Goal: Information Seeking & Learning: Learn about a topic

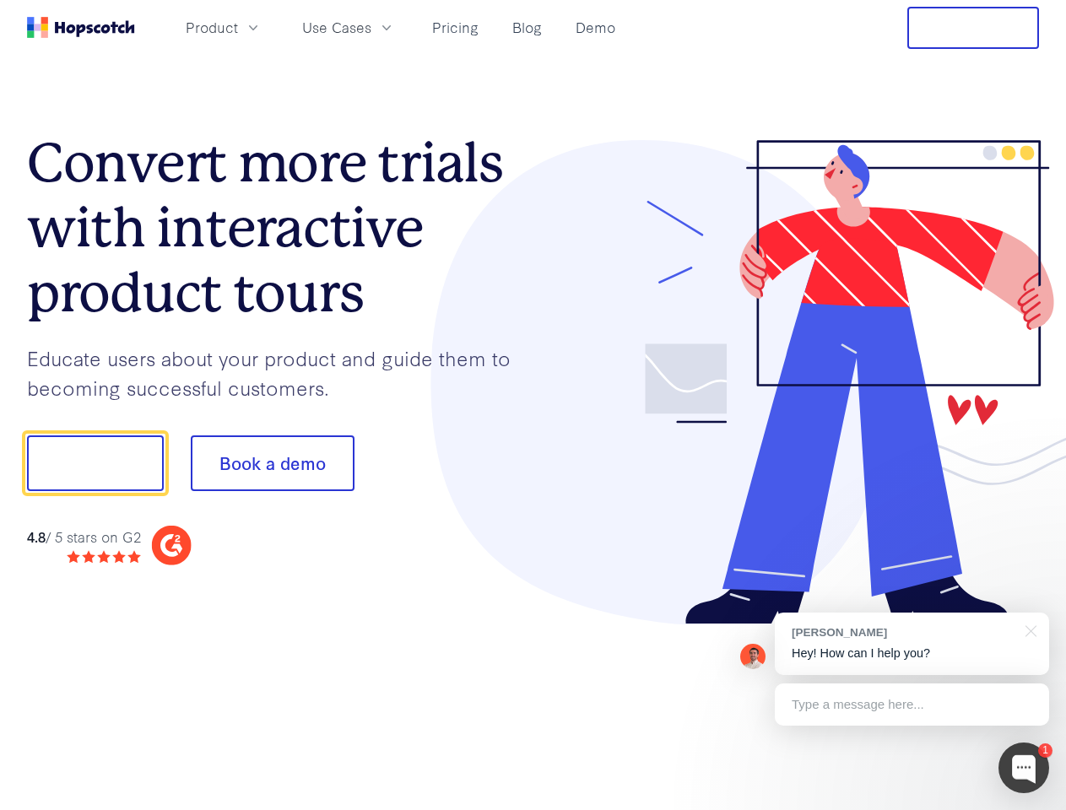
click at [533, 405] on div at bounding box center [786, 382] width 506 height 485
click at [238, 27] on span "Product" at bounding box center [212, 27] width 52 height 21
click at [371, 27] on span "Use Cases" at bounding box center [336, 27] width 69 height 21
click at [973, 28] on button "Free Trial" at bounding box center [973, 28] width 132 height 42
click at [95, 463] on button "Show me!" at bounding box center [95, 463] width 137 height 56
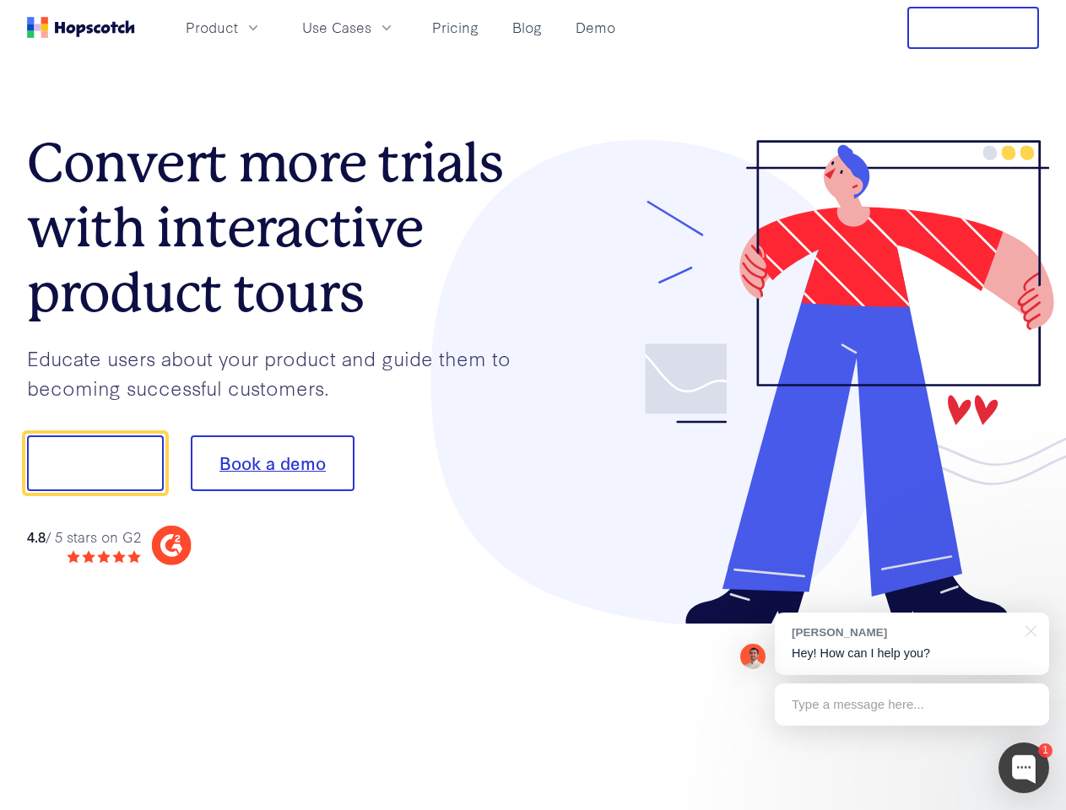
click at [272, 463] on button "Book a demo" at bounding box center [273, 463] width 164 height 56
click at [1024, 768] on div at bounding box center [1023, 768] width 51 height 51
click at [911, 644] on div "[PERSON_NAME] Hey! How can I help you?" at bounding box center [912, 644] width 274 height 62
click at [1028, 630] on div at bounding box center [1028, 630] width 42 height 35
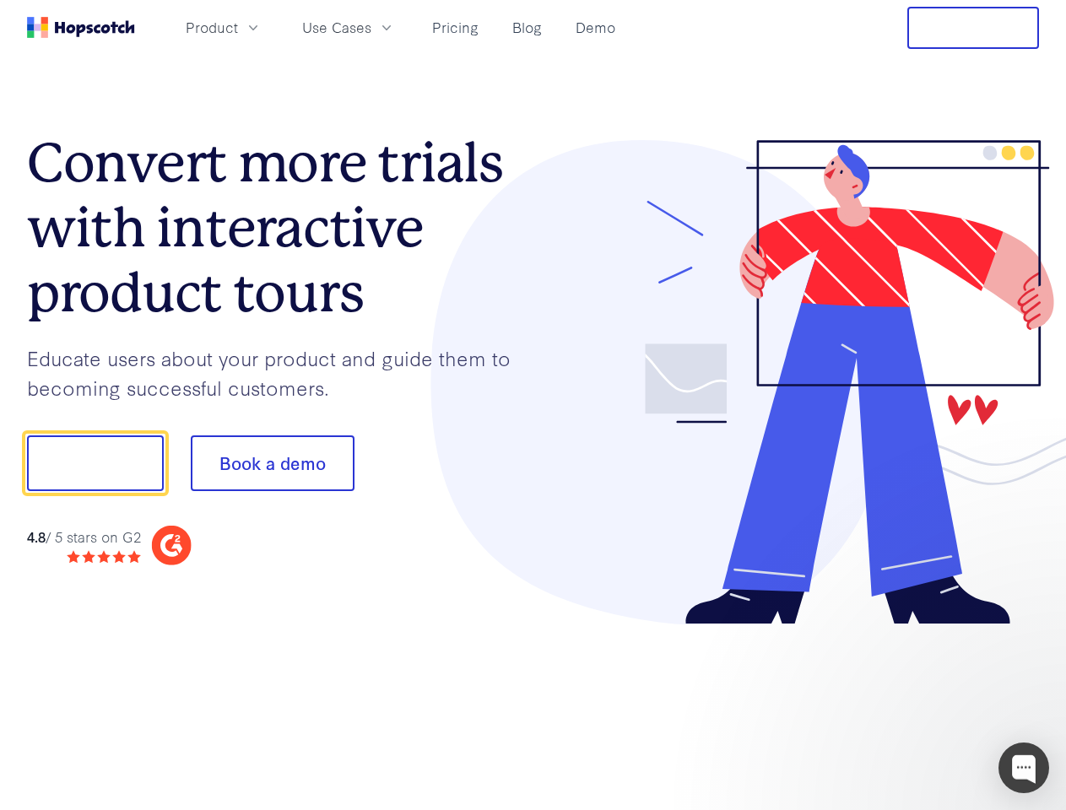
click at [911, 705] on div at bounding box center [890, 461] width 316 height 563
